Goal: Task Accomplishment & Management: Manage account settings

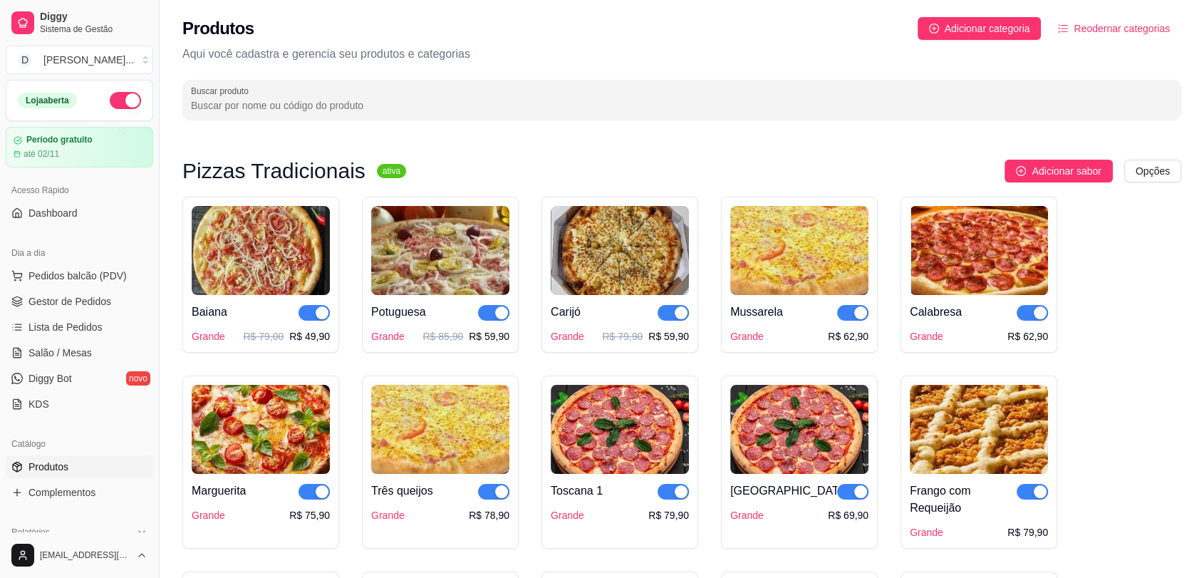
click at [110, 104] on button "button" at bounding box center [125, 100] width 31 height 17
click at [110, 104] on div "Loja aberta" at bounding box center [79, 100] width 123 height 17
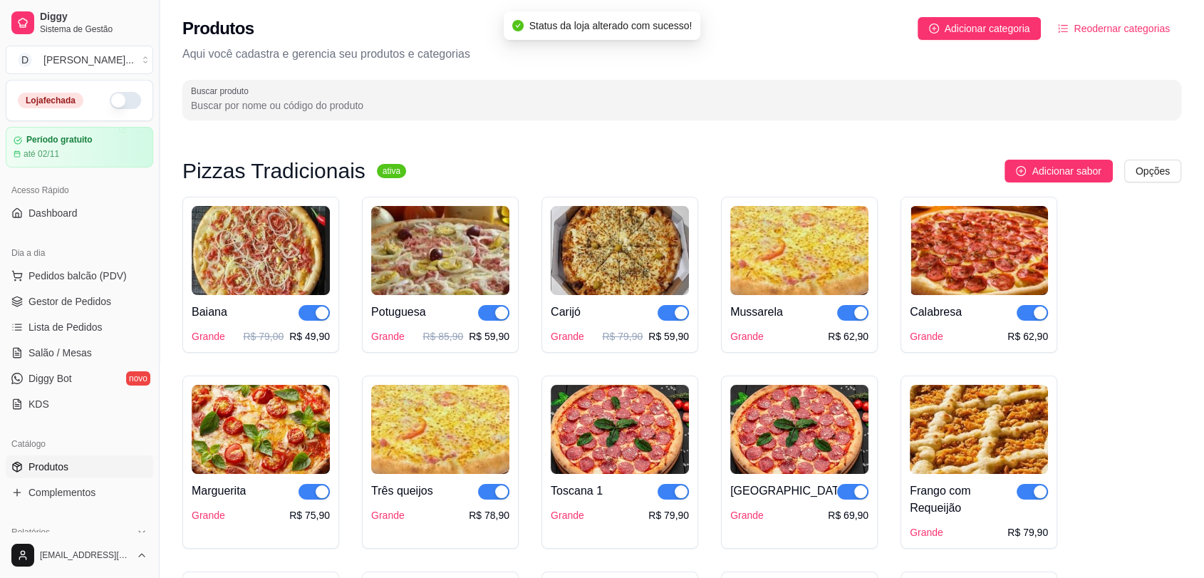
click at [110, 104] on button "button" at bounding box center [125, 100] width 31 height 17
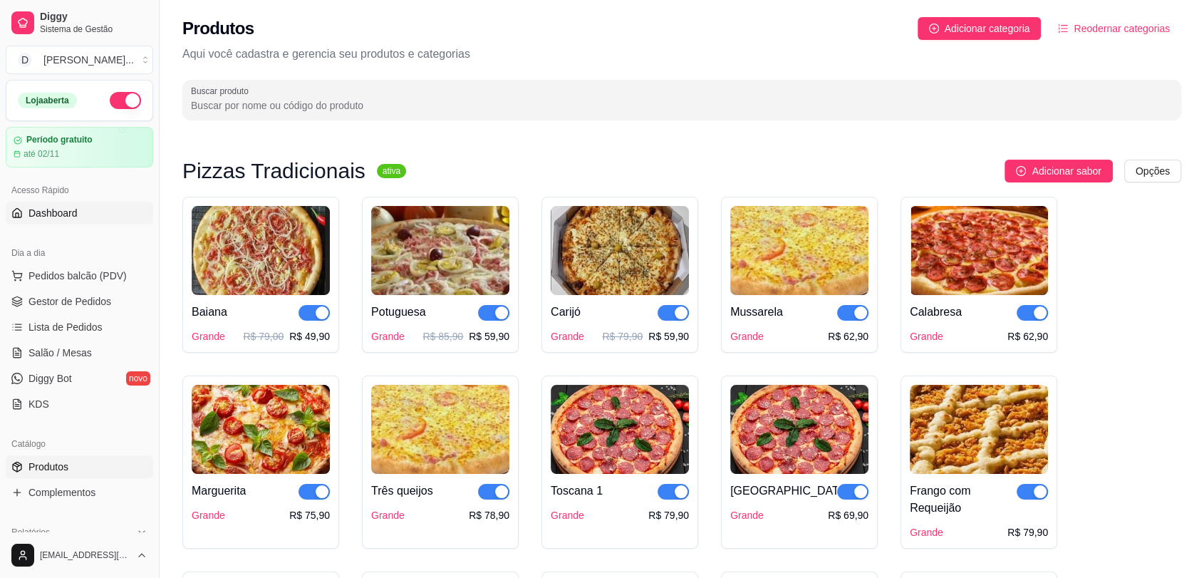
click at [61, 216] on span "Dashboard" at bounding box center [53, 213] width 49 height 14
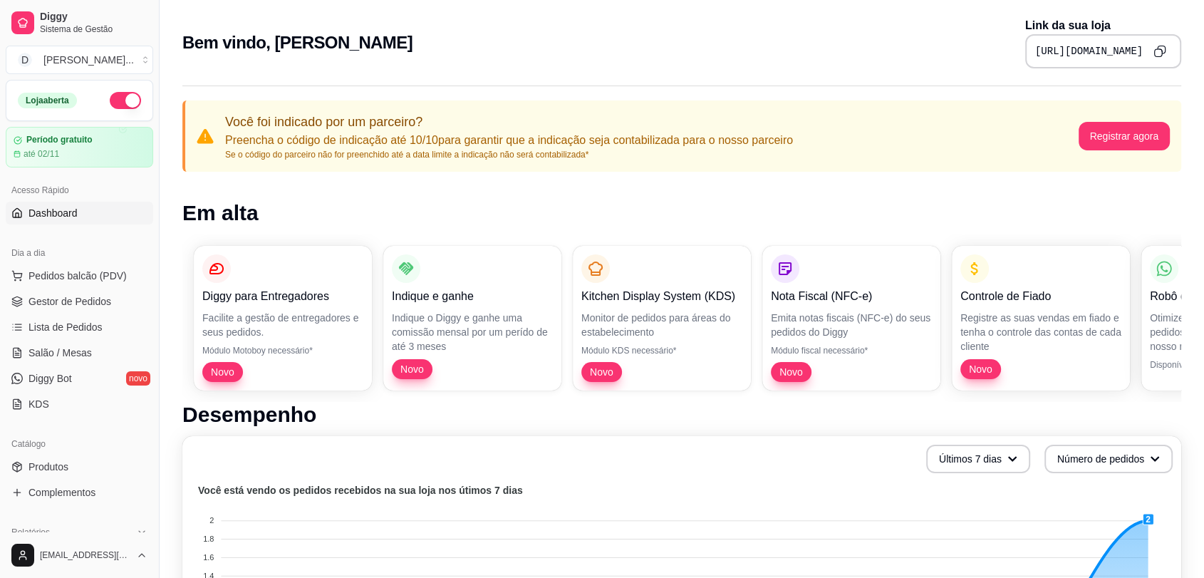
click at [1163, 54] on icon "Copy to clipboard" at bounding box center [1160, 51] width 13 height 13
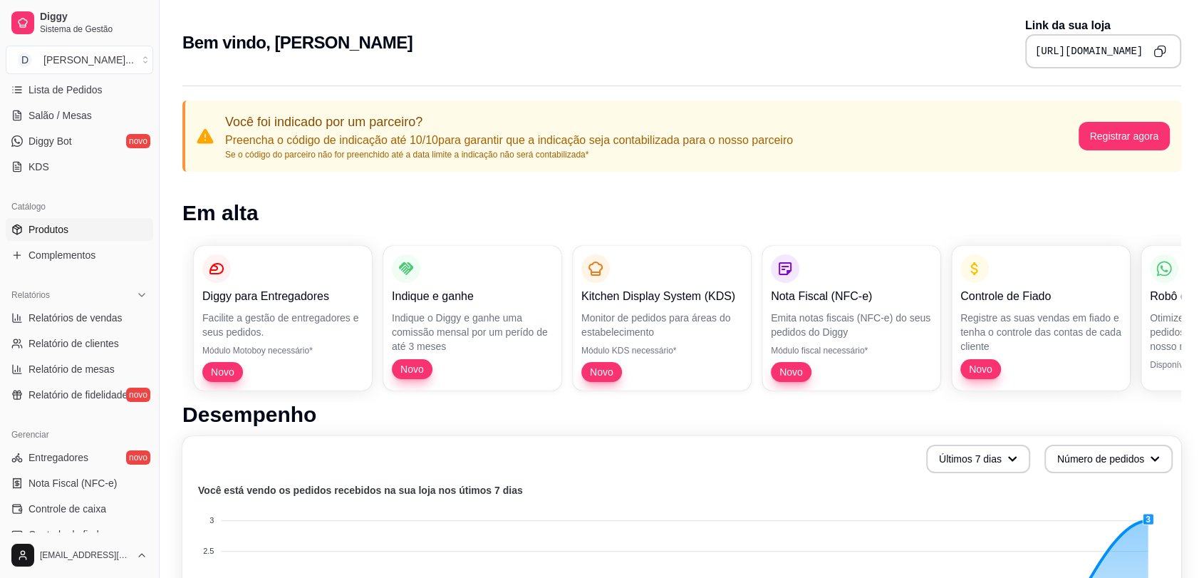
click at [62, 234] on span "Produtos" at bounding box center [49, 229] width 40 height 14
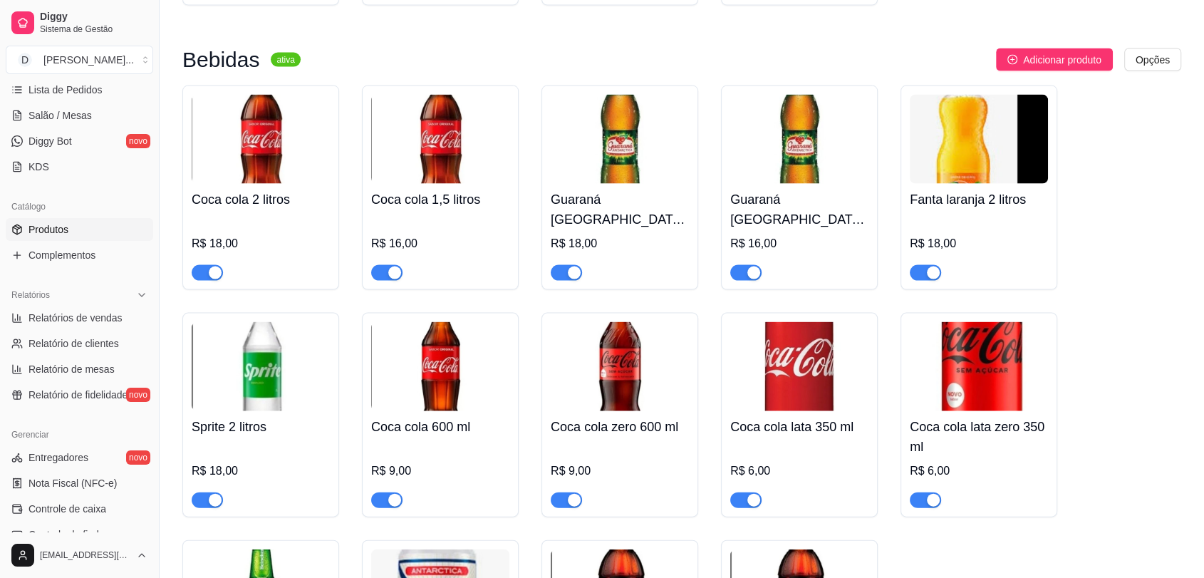
scroll to position [3233, 0]
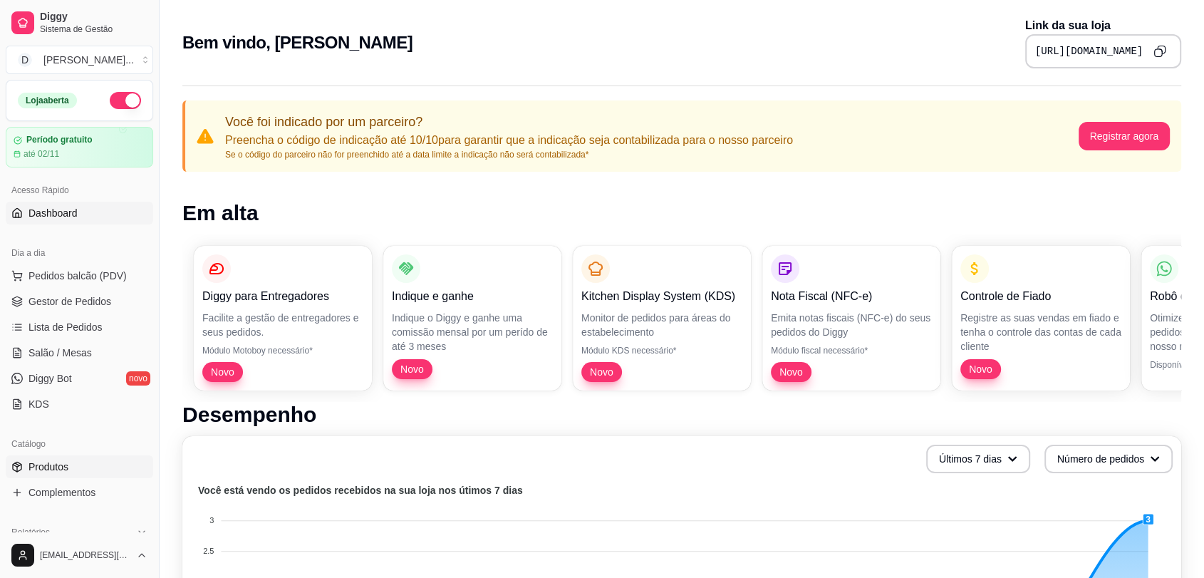
click at [58, 466] on span "Produtos" at bounding box center [49, 467] width 40 height 14
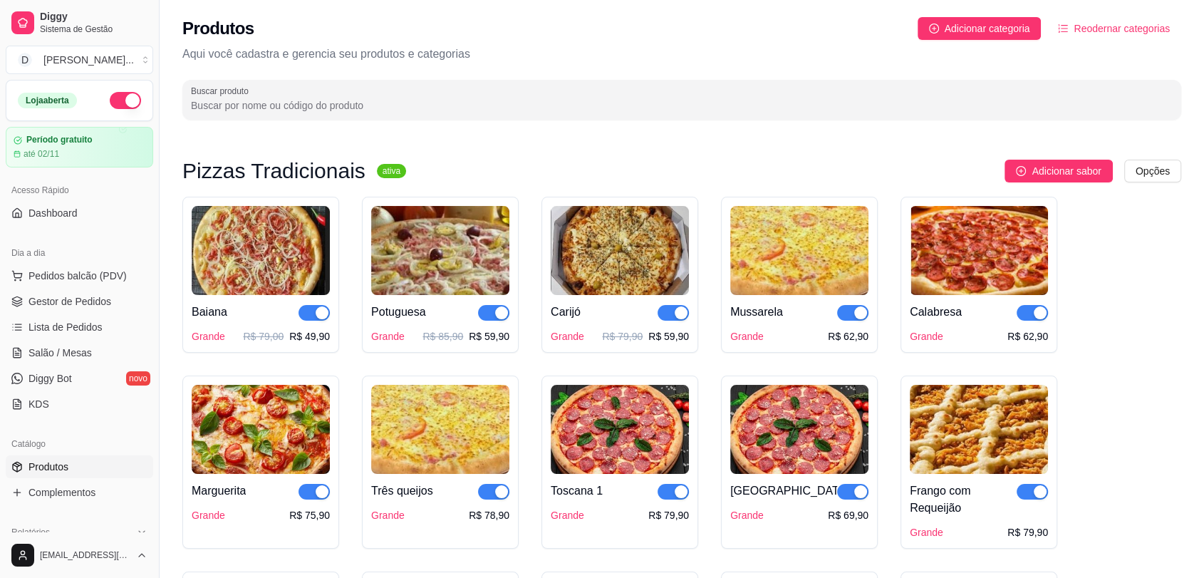
click at [224, 279] on img at bounding box center [261, 250] width 138 height 89
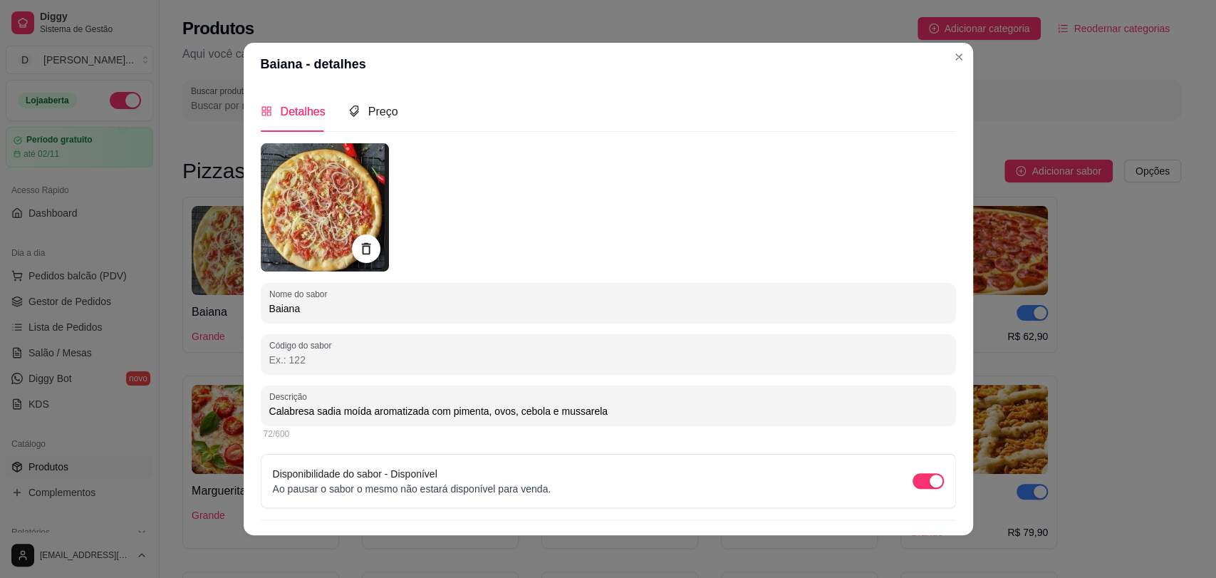
drag, startPoint x: 262, startPoint y: 307, endPoint x: 330, endPoint y: 302, distance: 67.9
click at [330, 302] on input "Baiana" at bounding box center [608, 308] width 678 height 14
drag, startPoint x: 264, startPoint y: 413, endPoint x: 686, endPoint y: 406, distance: 421.2
click at [686, 406] on input "Calabresa sadia moída aromatizada com pimenta, ovos, cebola e mussarela" at bounding box center [608, 411] width 678 height 14
click at [371, 117] on span "Preço" at bounding box center [383, 111] width 30 height 12
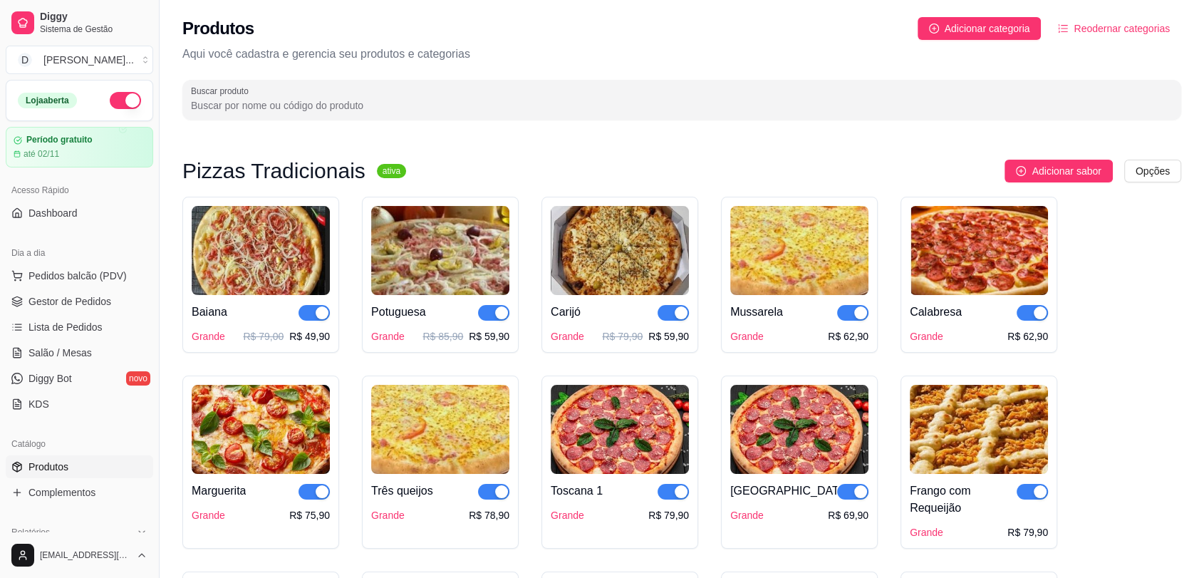
click at [425, 257] on img at bounding box center [440, 250] width 138 height 89
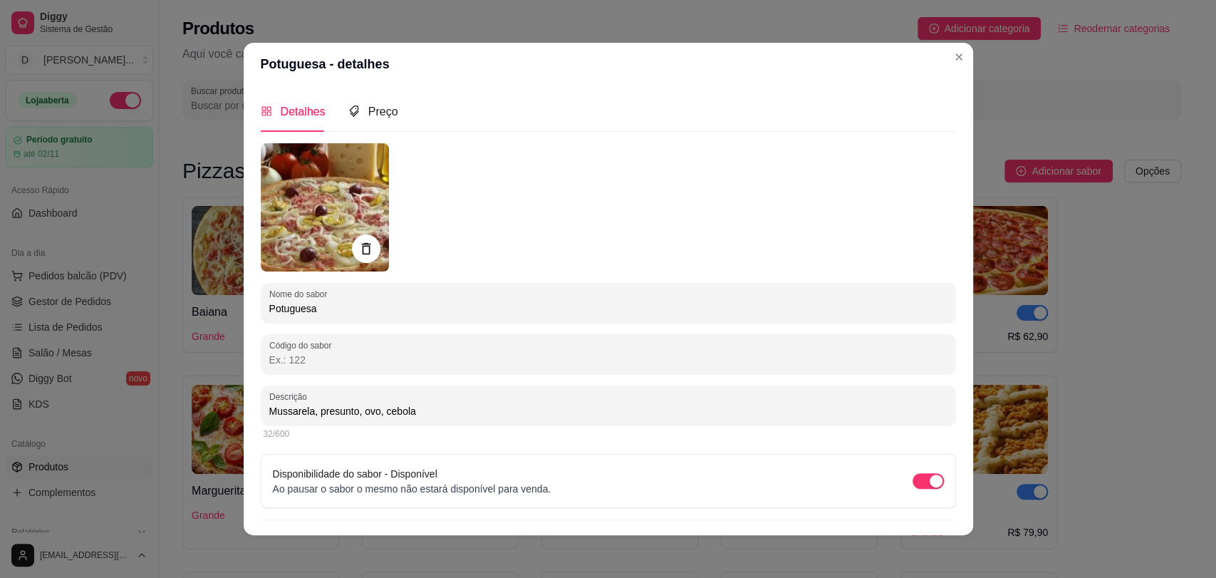
drag, startPoint x: 262, startPoint y: 311, endPoint x: 319, endPoint y: 309, distance: 56.3
click at [319, 309] on input "Potuguesa" at bounding box center [608, 308] width 678 height 14
drag, startPoint x: 264, startPoint y: 408, endPoint x: 410, endPoint y: 406, distance: 146.8
click at [410, 406] on input "Mussarela, presunto, ovo, cebola" at bounding box center [608, 411] width 678 height 14
click at [382, 113] on span "Preço" at bounding box center [383, 111] width 30 height 12
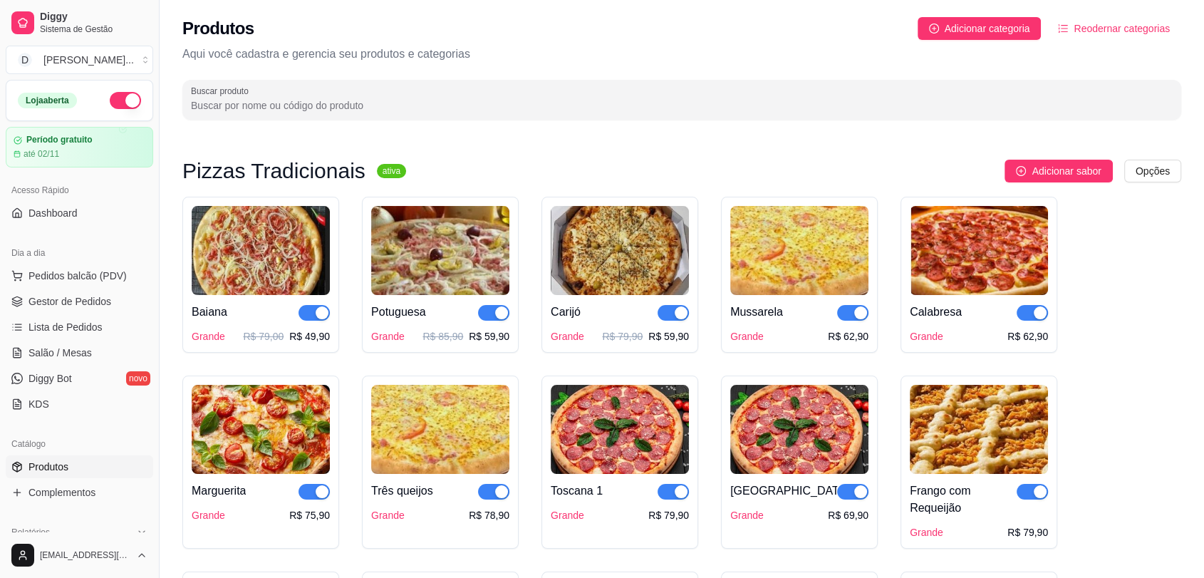
click at [613, 259] on img at bounding box center [620, 250] width 138 height 89
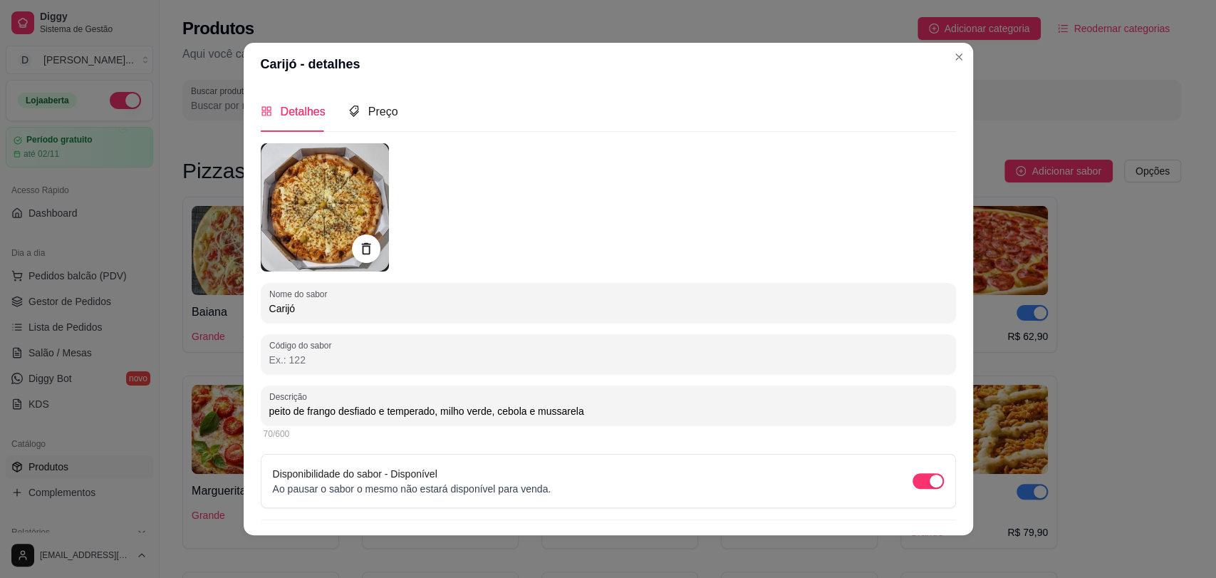
drag, startPoint x: 262, startPoint y: 309, endPoint x: 325, endPoint y: 309, distance: 62.7
click at [325, 309] on input "Carijó" at bounding box center [608, 308] width 678 height 14
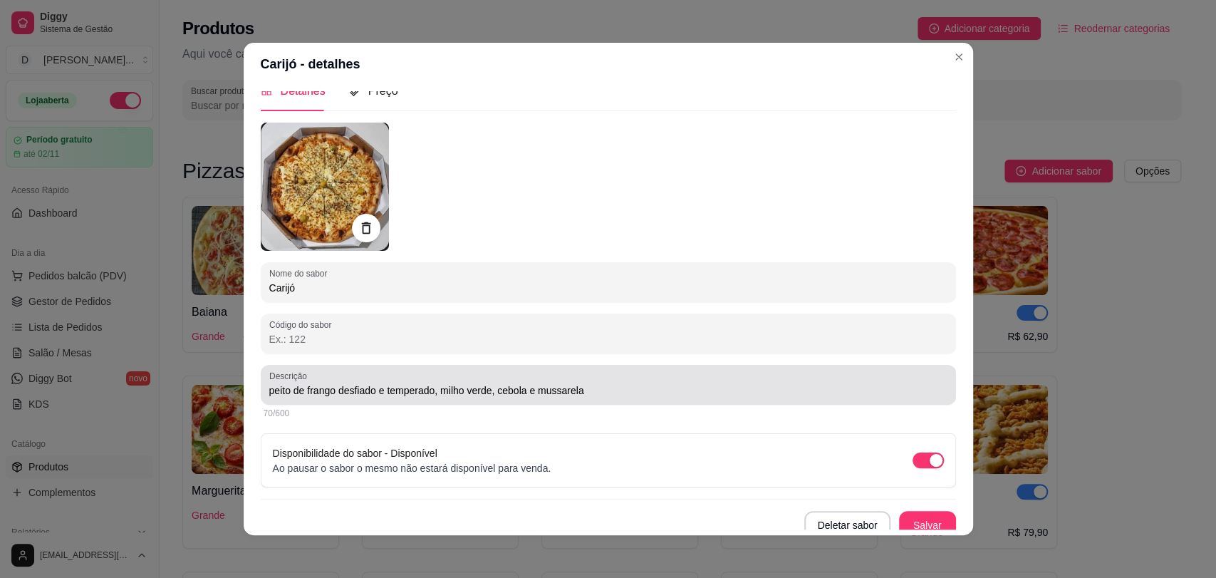
scroll to position [30, 0]
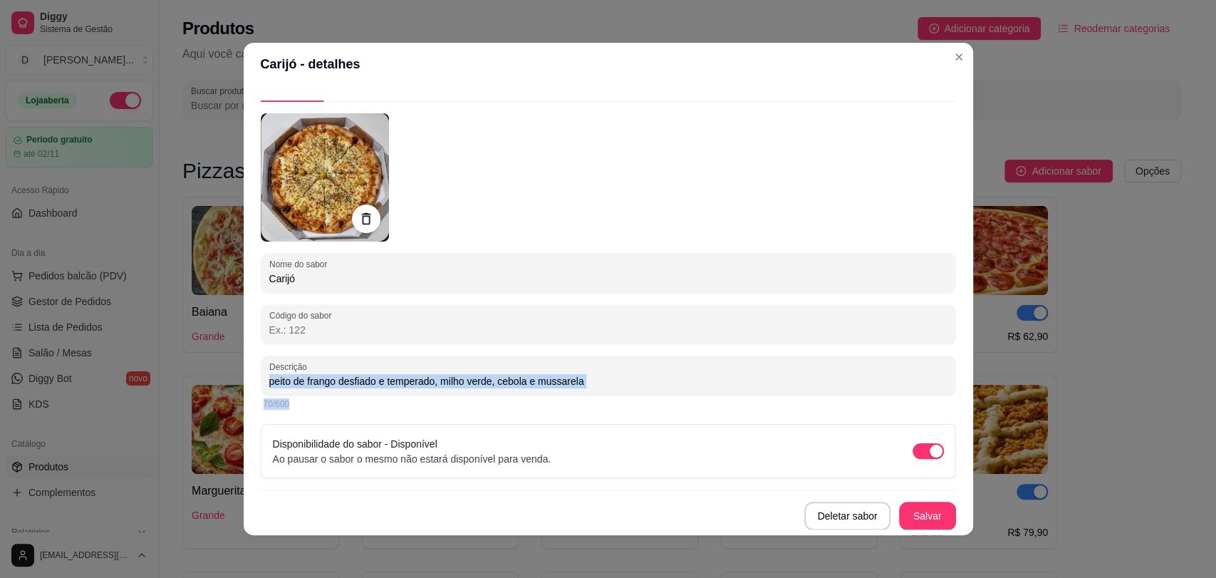
drag, startPoint x: 262, startPoint y: 382, endPoint x: 611, endPoint y: 396, distance: 349.5
click at [611, 396] on div "Descrição peito de frango desfiado e temperado, milho verde, cebola e mussarela…" at bounding box center [609, 384] width 696 height 57
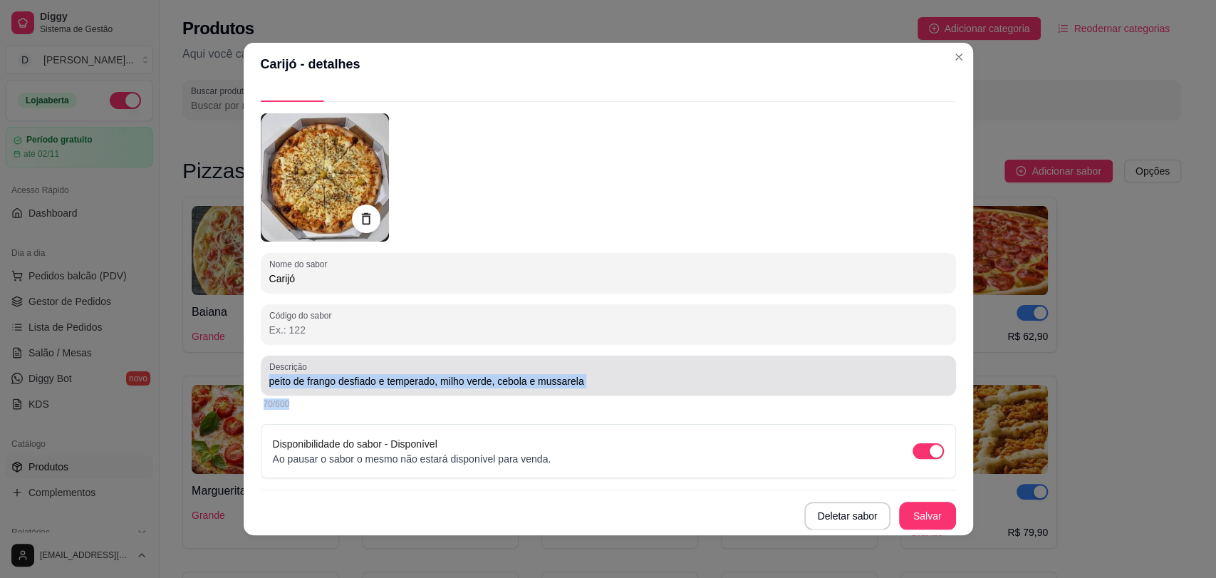
click at [634, 375] on input "peito de frango desfiado e temperado, milho verde, cebola e mussarela" at bounding box center [608, 381] width 678 height 14
drag, startPoint x: 261, startPoint y: 384, endPoint x: 511, endPoint y: 378, distance: 250.2
click at [511, 378] on div "Descrição peito de frango desfiado e temperado, milho verde, cebola e mussarela" at bounding box center [609, 376] width 696 height 40
drag, startPoint x: 262, startPoint y: 379, endPoint x: 611, endPoint y: 384, distance: 348.5
click at [611, 384] on div "Descrição peito de frango desfiado e temperado, milho verde, cebola e mussarela" at bounding box center [609, 376] width 696 height 40
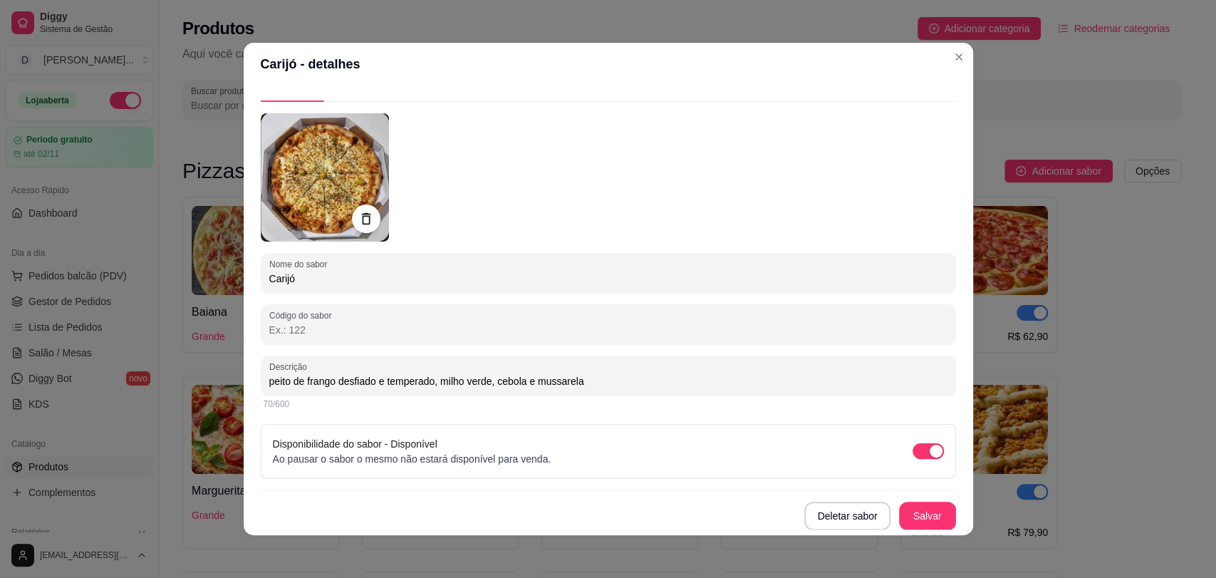
drag, startPoint x: 263, startPoint y: 381, endPoint x: 599, endPoint y: 378, distance: 336.4
click at [599, 378] on input "peito de frango desfiado e temperado, milho verde, cebola e mussarela" at bounding box center [608, 381] width 678 height 14
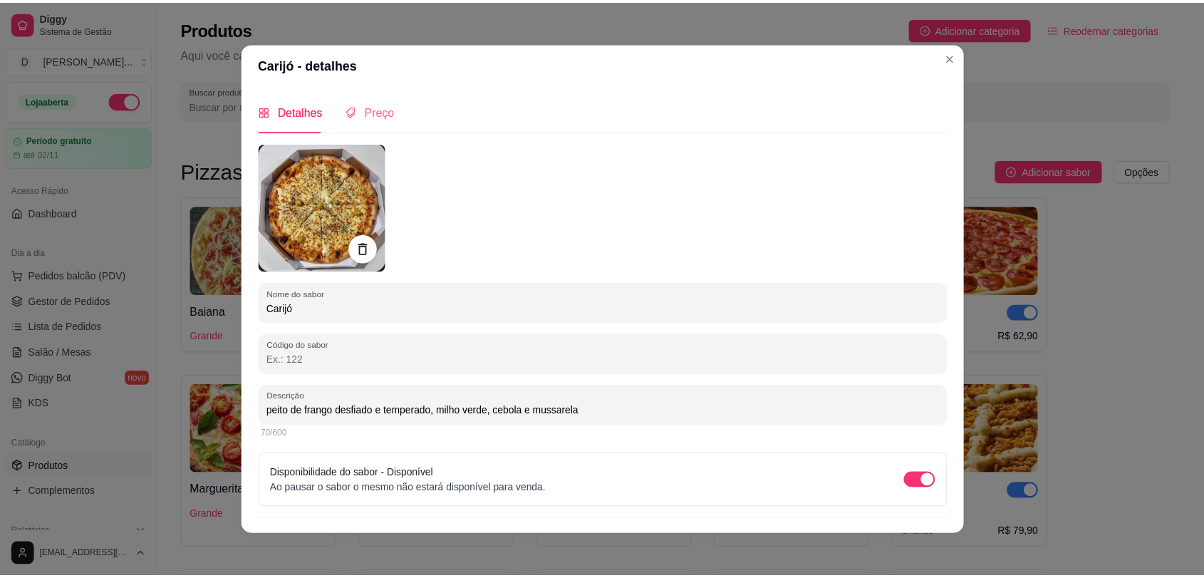
scroll to position [0, 0]
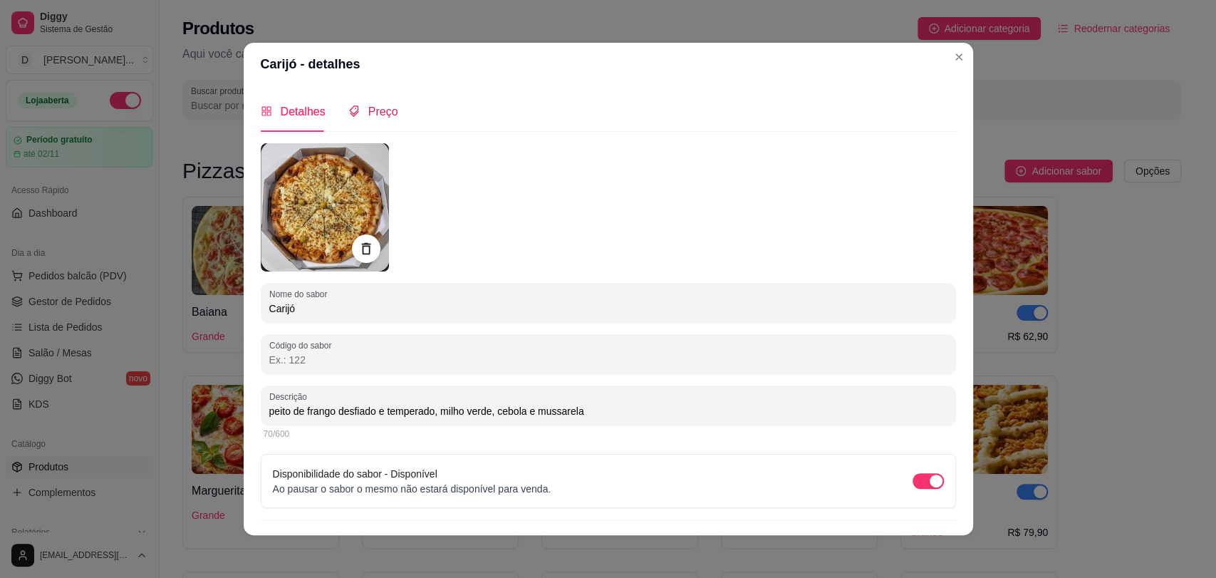
click at [350, 110] on icon "tags" at bounding box center [353, 110] width 11 height 11
